Goal: Task Accomplishment & Management: Use online tool/utility

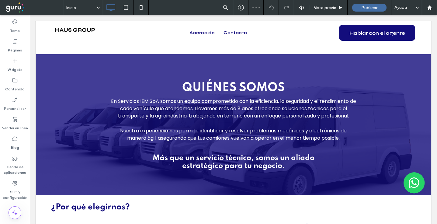
scroll to position [396, 0]
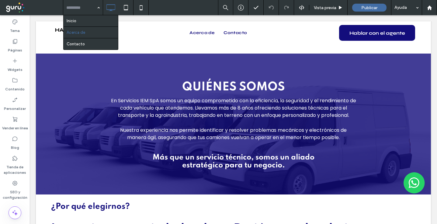
click at [75, 11] on input at bounding box center [81, 7] width 30 height 15
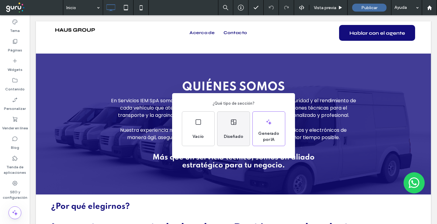
click at [240, 137] on span "Diseñado" at bounding box center [233, 137] width 24 height 6
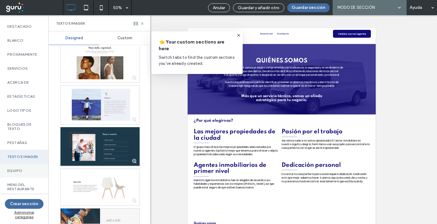
scroll to position [44, 0]
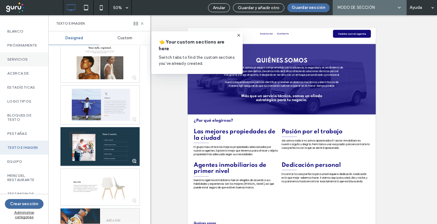
click at [38, 59] on div "Servicios" at bounding box center [24, 59] width 48 height 14
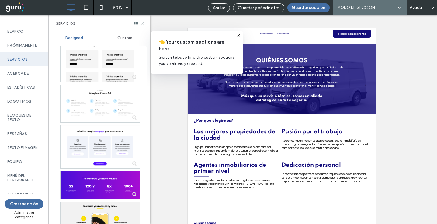
scroll to position [0, 0]
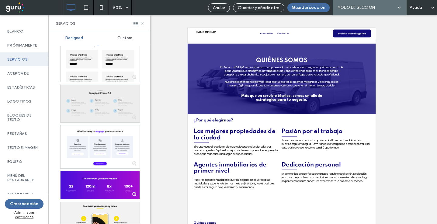
click at [113, 105] on div at bounding box center [100, 103] width 79 height 37
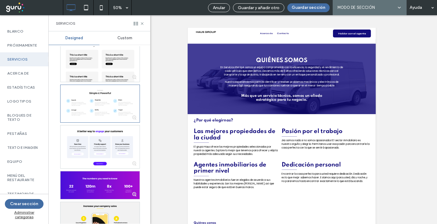
scroll to position [0, 0]
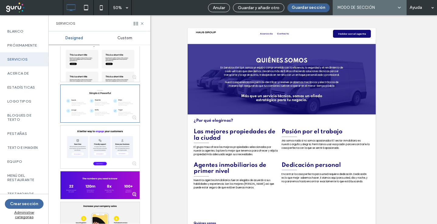
click at [314, 9] on button "Guardar sección" at bounding box center [308, 7] width 42 height 9
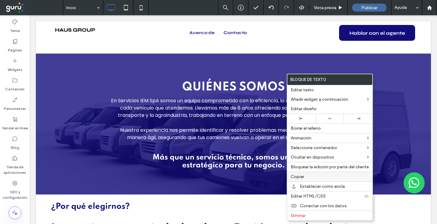
click at [341, 177] on label "Copiar" at bounding box center [330, 176] width 78 height 5
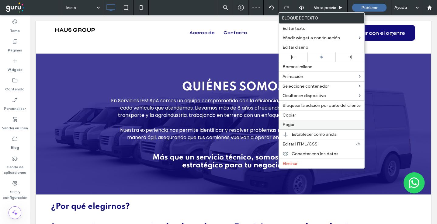
click at [294, 125] on label "Pegar" at bounding box center [322, 124] width 78 height 5
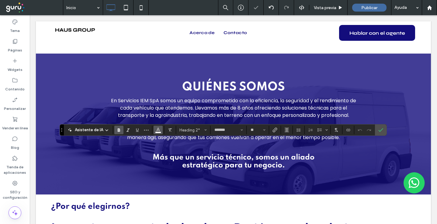
click at [158, 128] on icon "Color" at bounding box center [158, 129] width 5 height 5
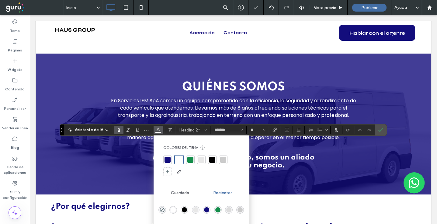
click at [167, 157] on div at bounding box center [168, 160] width 6 height 6
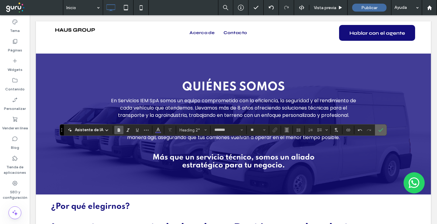
click at [384, 129] on label "Confirmar" at bounding box center [380, 129] width 9 height 11
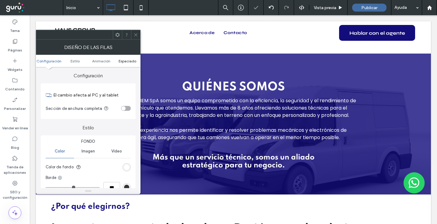
click at [133, 61] on span "Espaciado" at bounding box center [128, 61] width 18 height 5
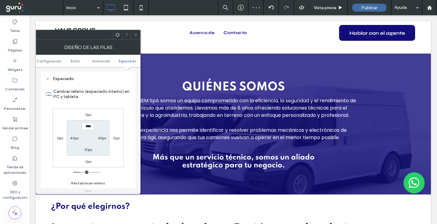
scroll to position [172, 0]
type input "**"
click at [116, 104] on section "Cambiar relleno (espaciado interno) en PC y tableta" at bounding box center [88, 94] width 85 height 23
click at [117, 109] on div "0px 0px 0px 0px ** 40px 30px 40px" at bounding box center [88, 137] width 71 height 59
click at [110, 126] on div "0px 0px 0px 0px ** 40px 30px 40px" at bounding box center [88, 137] width 71 height 59
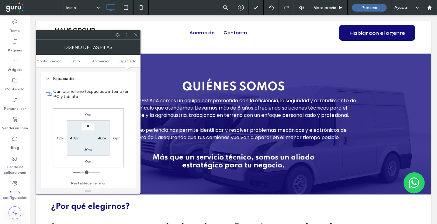
drag, startPoint x: 139, startPoint y: 34, endPoint x: 140, endPoint y: 37, distance: 3.5
click at [139, 34] on div at bounding box center [135, 34] width 9 height 9
